Goal: Information Seeking & Learning: Learn about a topic

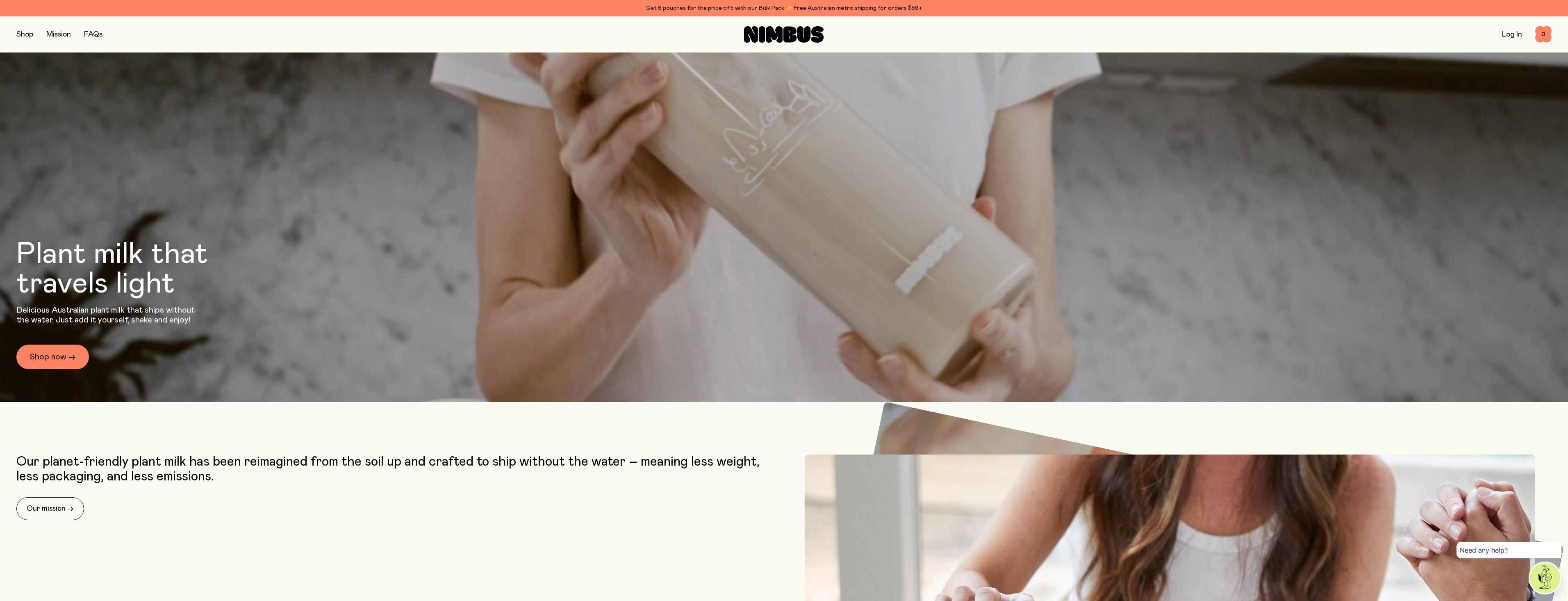
click at [94, 32] on link "FAQs" at bounding box center [93, 35] width 19 height 8
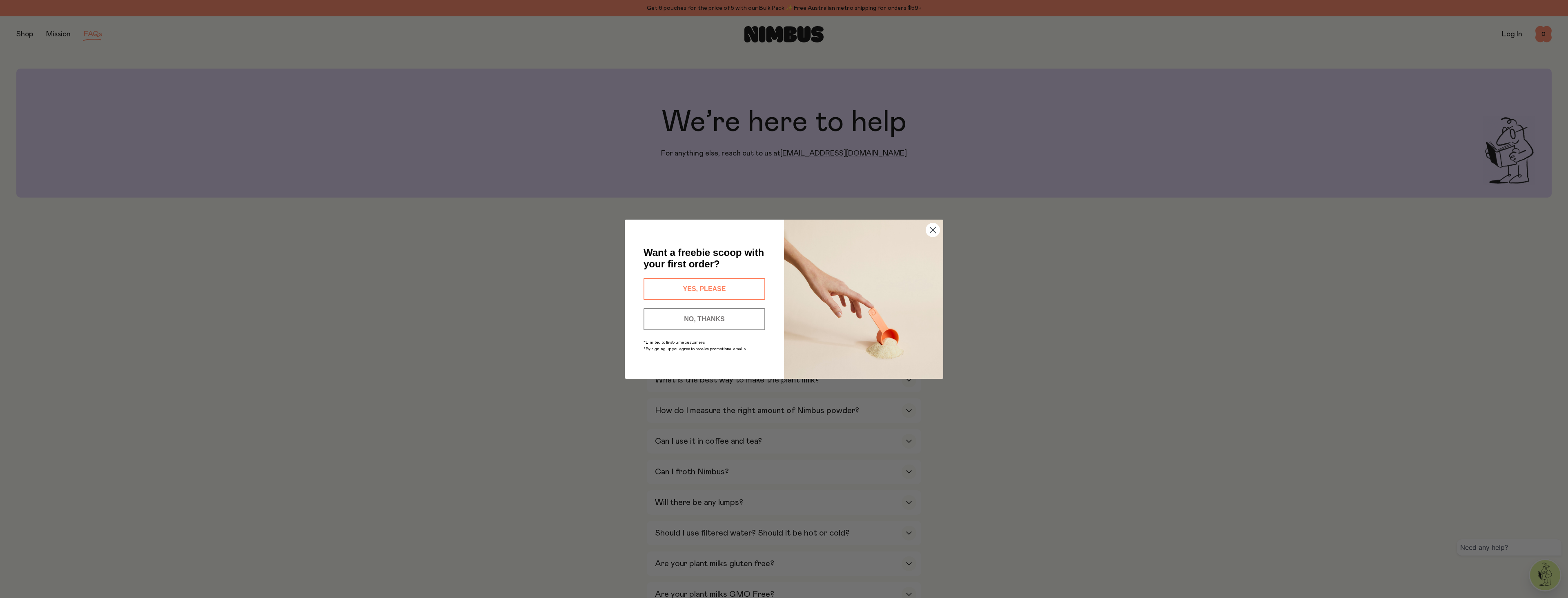
click at [928, 234] on circle "Close dialog" at bounding box center [933, 230] width 13 height 13
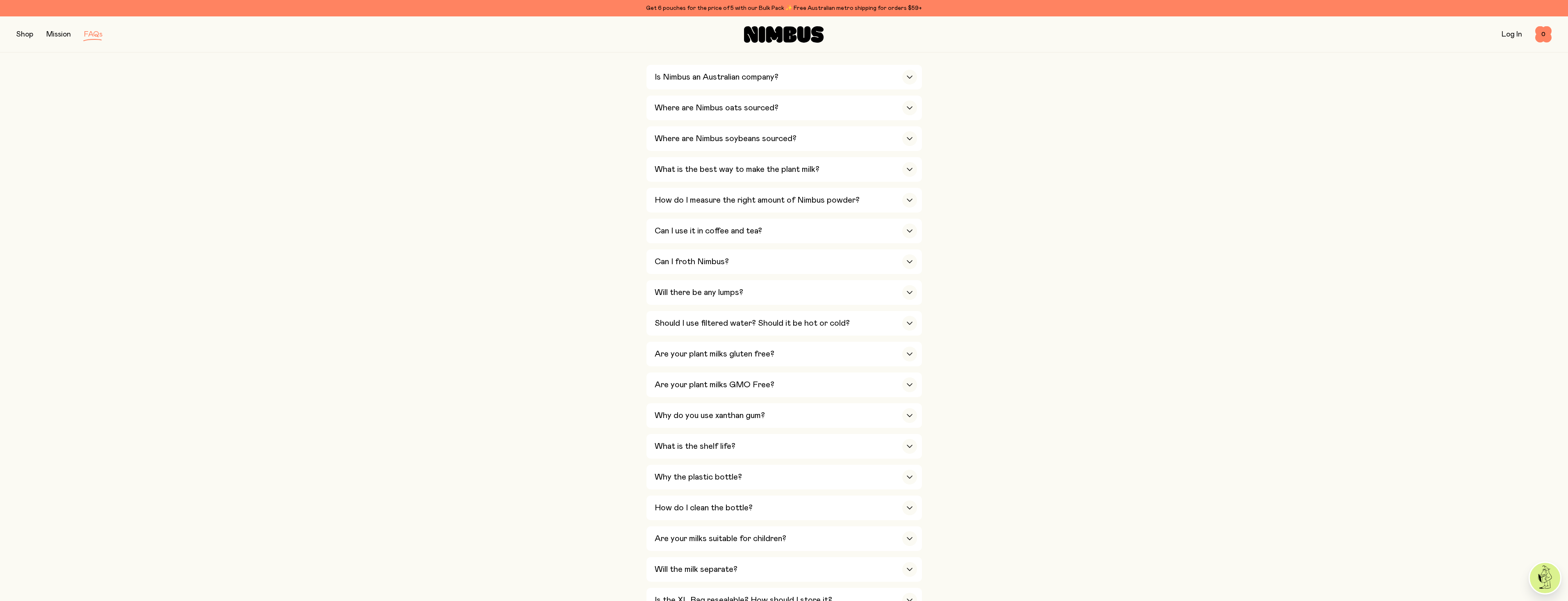
scroll to position [219, 0]
click at [901, 335] on div "Are your plant milks gluten free?" at bounding box center [786, 348] width 262 height 25
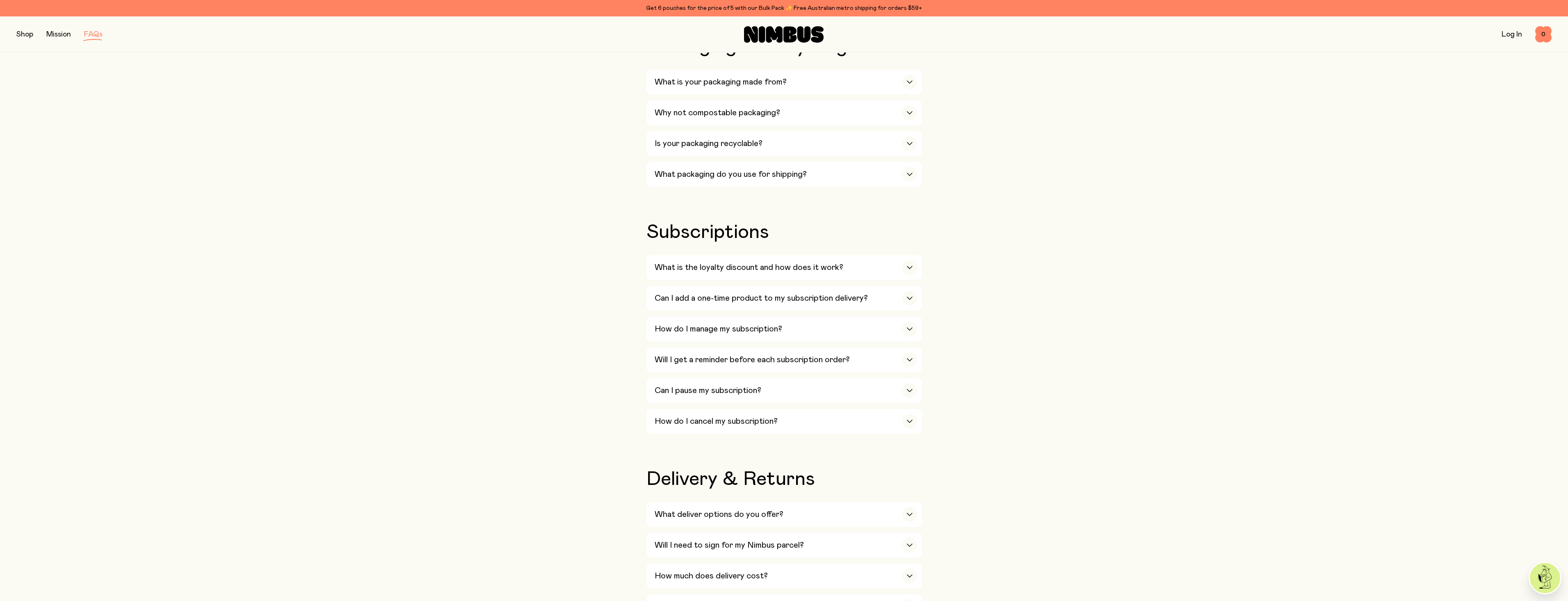
scroll to position [1039, 0]
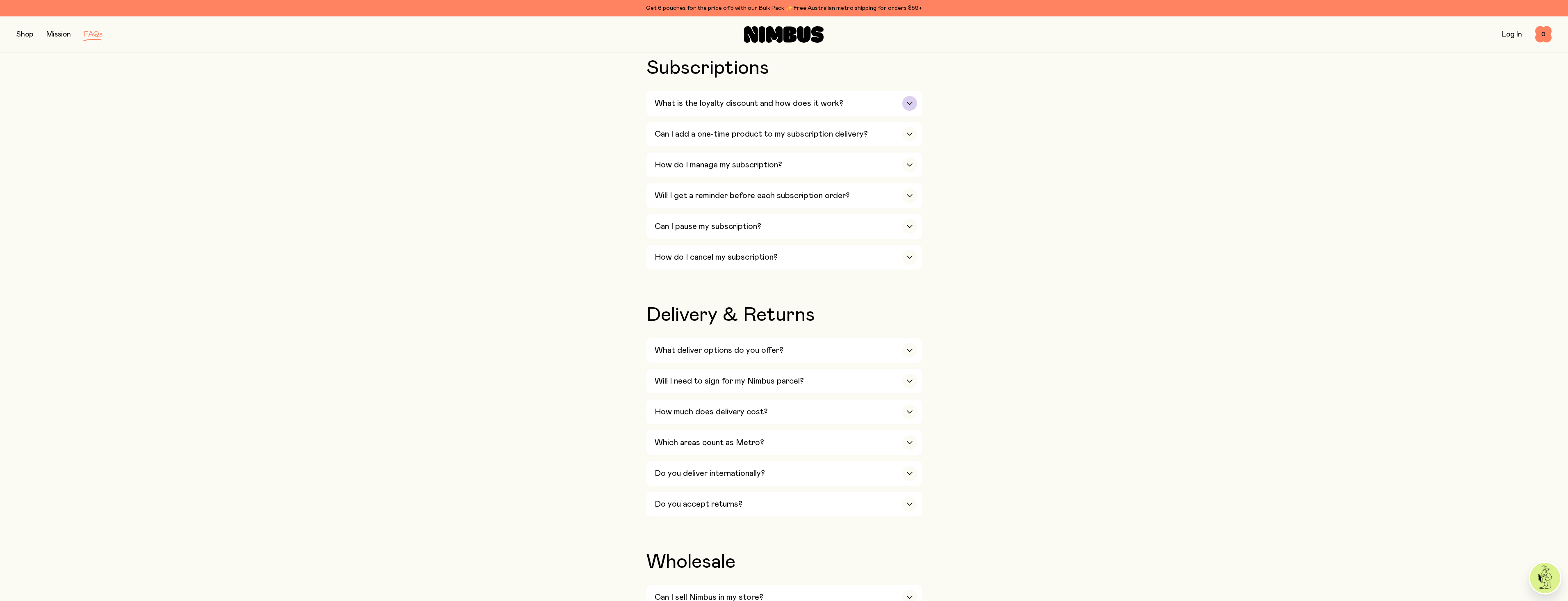
click at [713, 99] on h3 "What is the loyalty discount and how does it work?" at bounding box center [749, 103] width 189 height 10
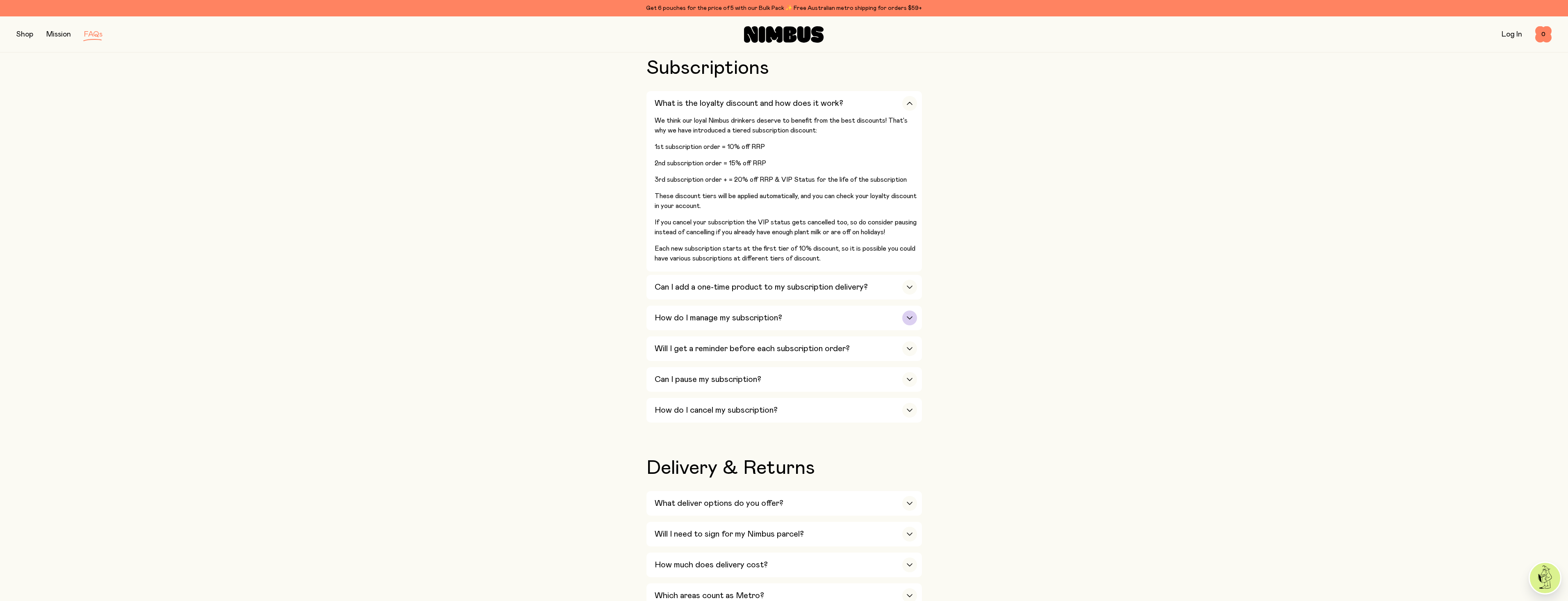
click at [907, 316] on icon "button" at bounding box center [910, 317] width 7 height 3
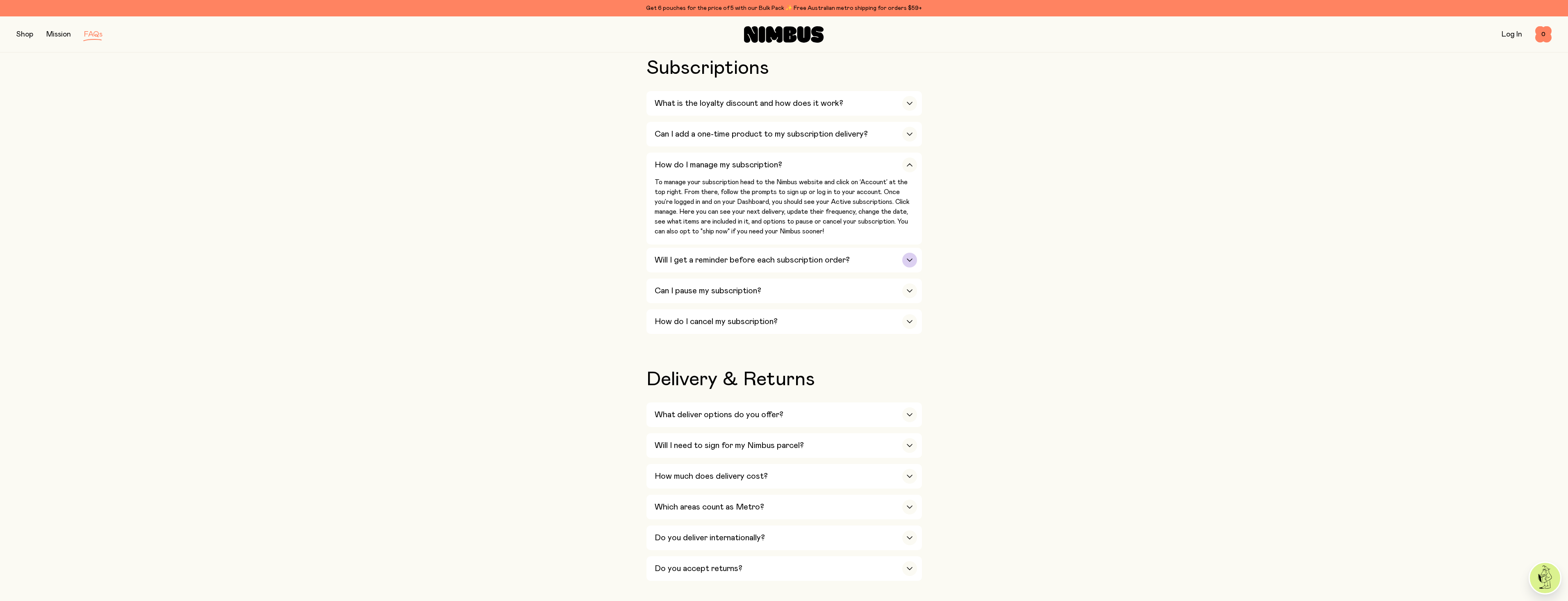
click at [906, 254] on div "button" at bounding box center [910, 260] width 15 height 15
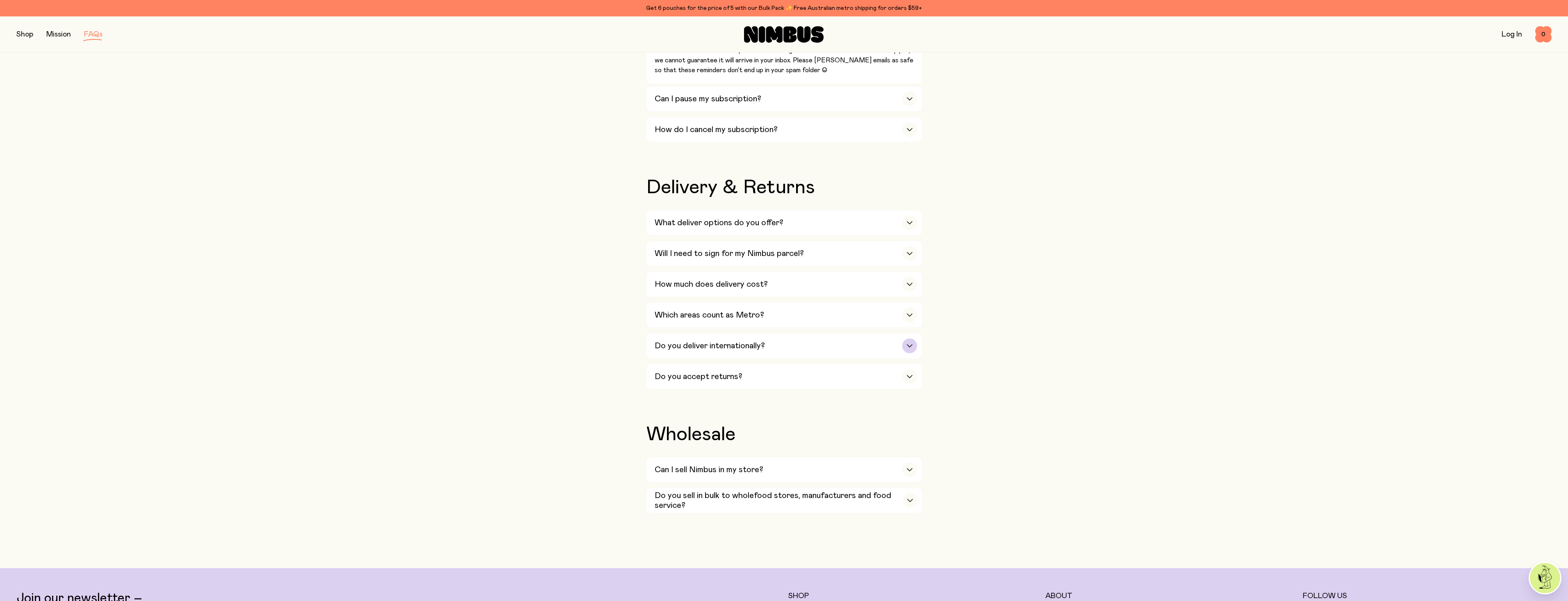
scroll to position [1258, 0]
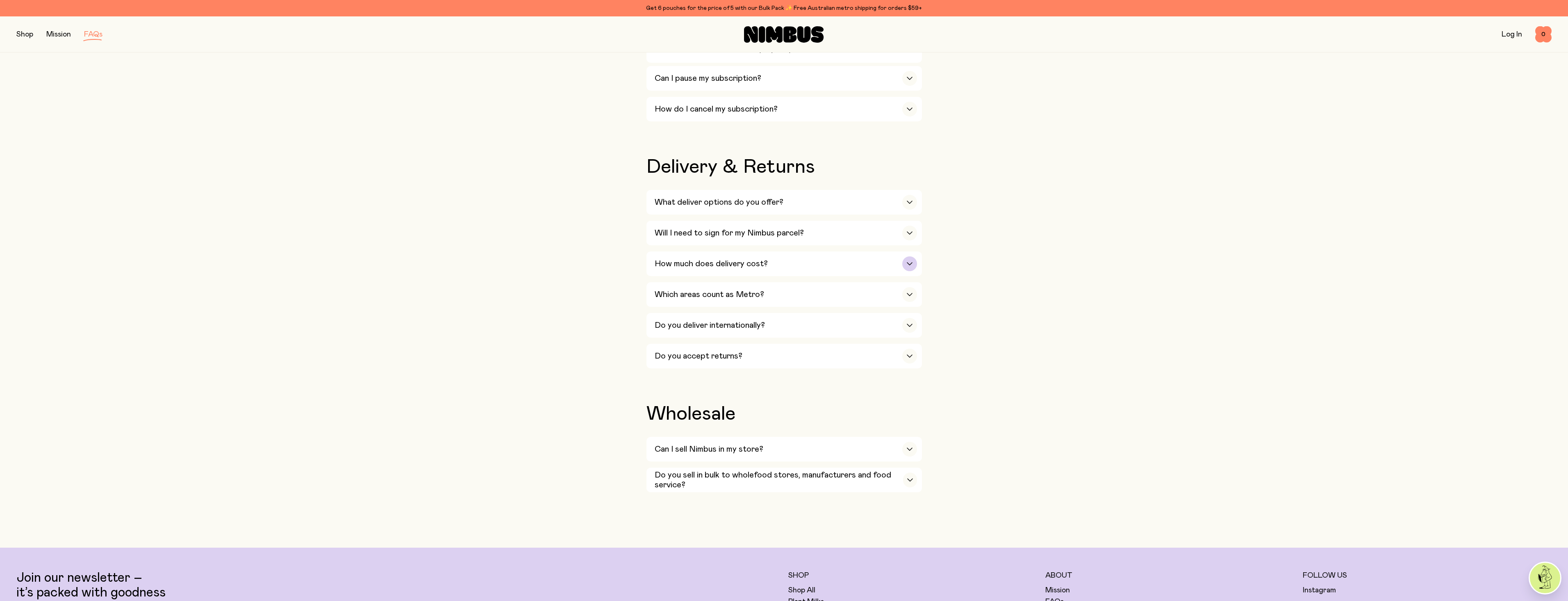
click at [898, 251] on div "How much does delivery cost?" at bounding box center [786, 263] width 262 height 25
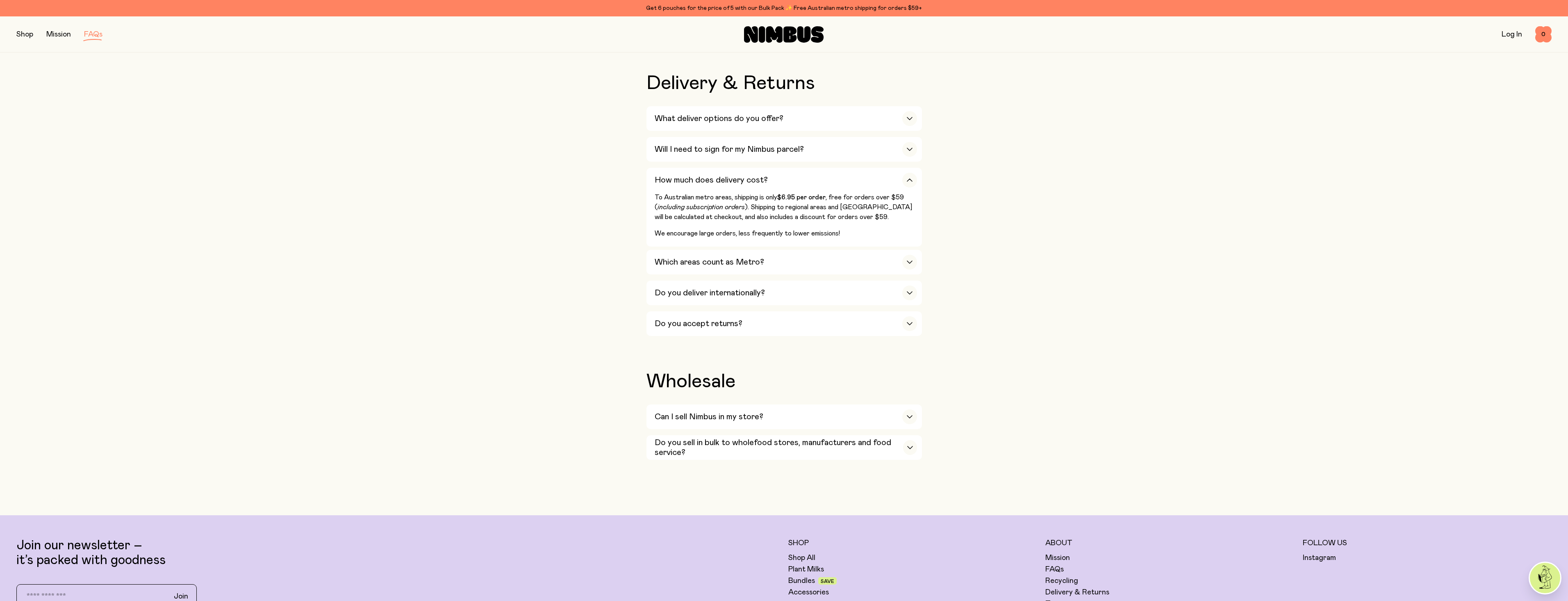
scroll to position [1422, 0]
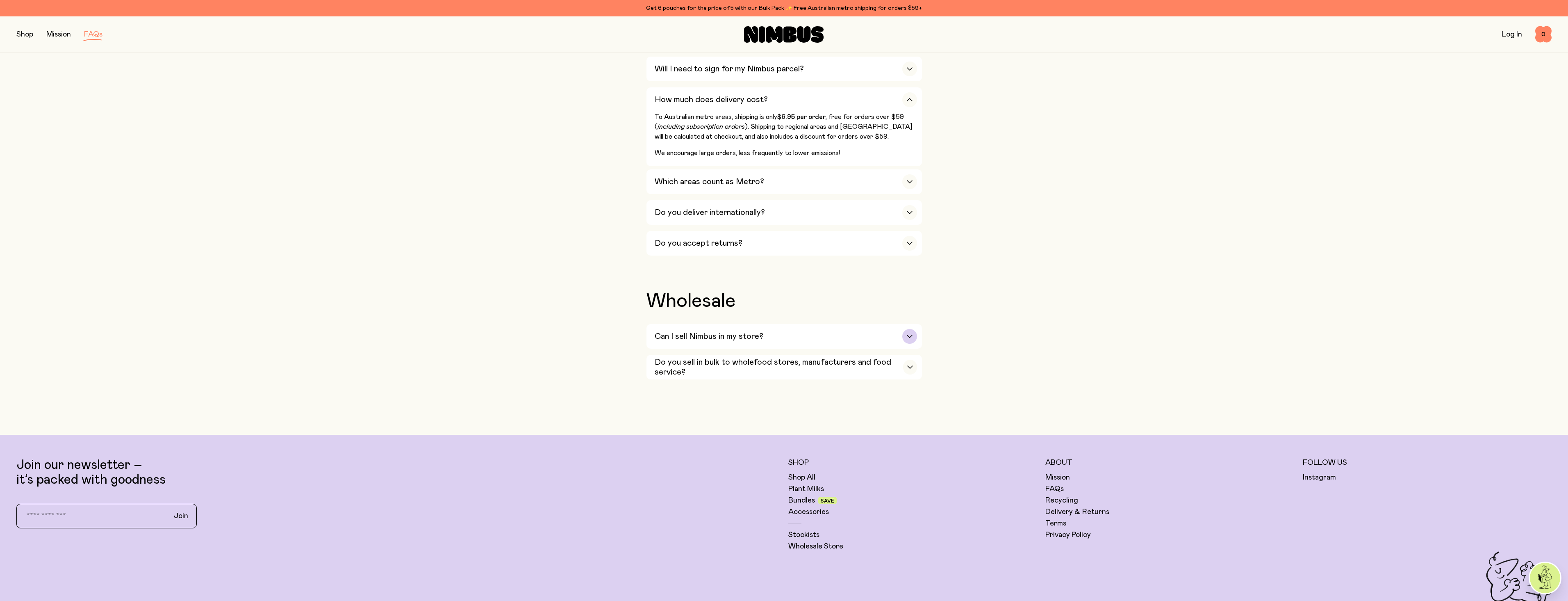
click at [909, 335] on icon "button" at bounding box center [910, 335] width 5 height 2
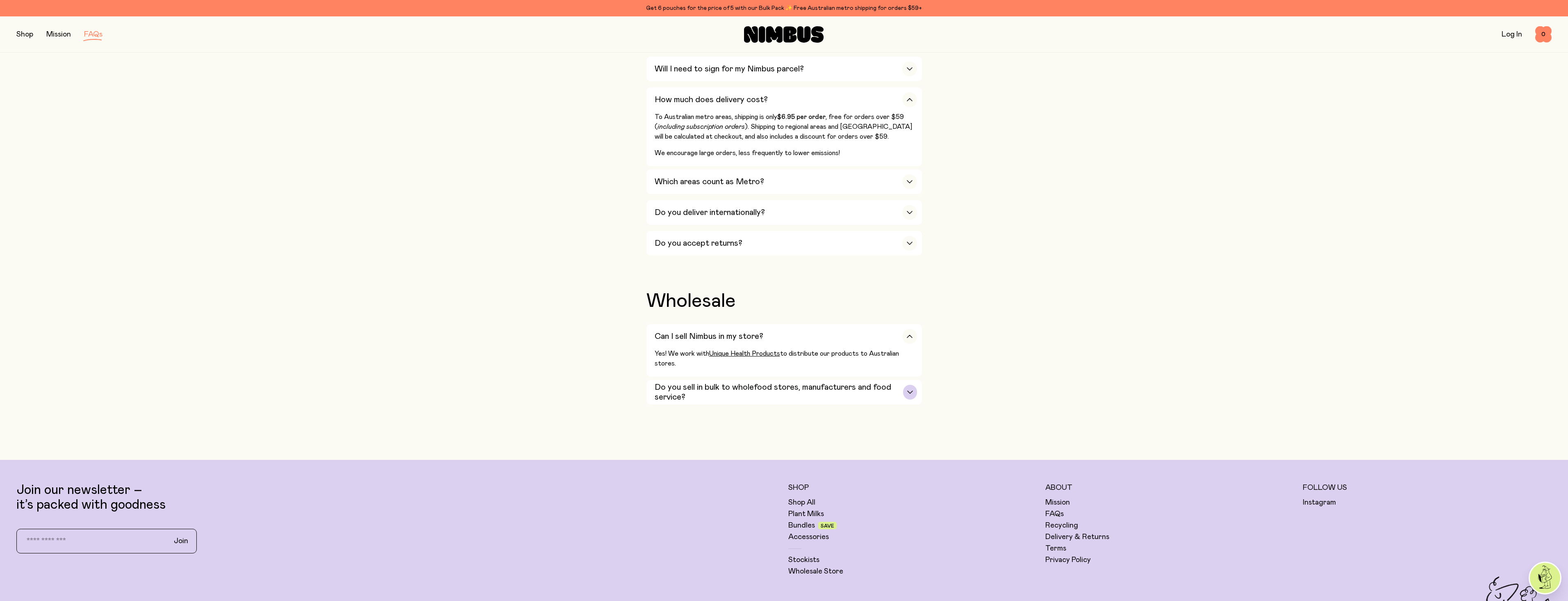
click at [909, 384] on div "button" at bounding box center [910, 392] width 14 height 15
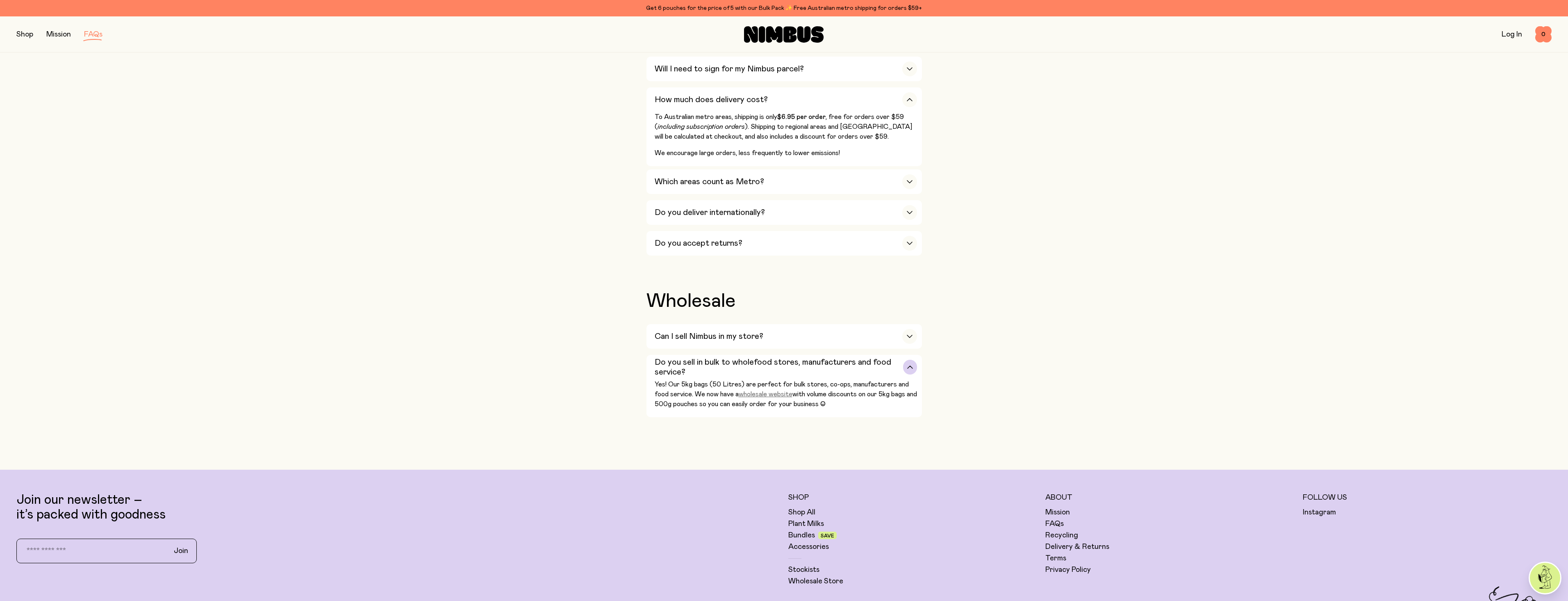
click at [757, 391] on link "wholesale website" at bounding box center [765, 394] width 53 height 7
